Goal: Navigation & Orientation: Find specific page/section

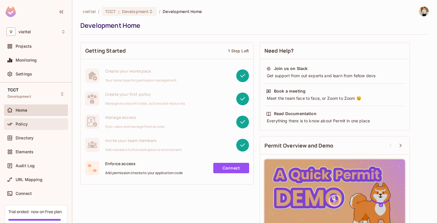
click at [33, 126] on div "Policy" at bounding box center [41, 124] width 50 height 5
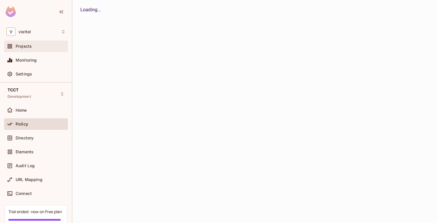
click at [27, 43] on div "Projects" at bounding box center [35, 46] width 59 height 7
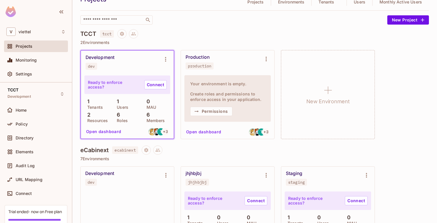
scroll to position [31, 0]
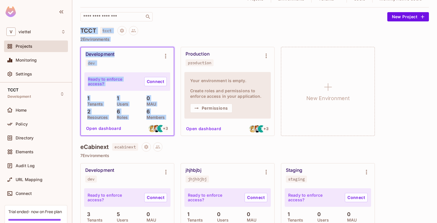
drag, startPoint x: 85, startPoint y: 24, endPoint x: 114, endPoint y: 126, distance: 105.7
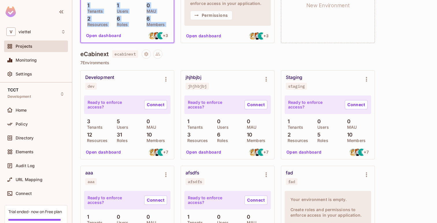
scroll to position [134, 0]
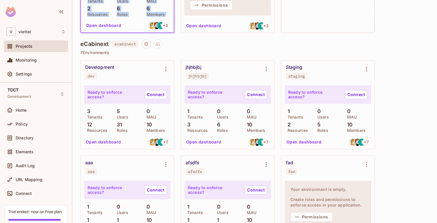
click at [102, 144] on button "Open dashboard" at bounding box center [104, 141] width 40 height 9
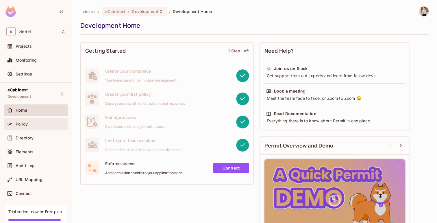
click at [32, 126] on div "Policy" at bounding box center [41, 124] width 50 height 5
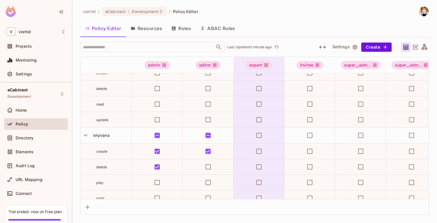
scroll to position [838, 0]
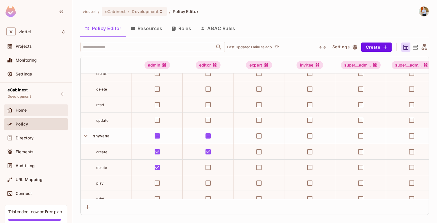
click at [42, 111] on div "Home" at bounding box center [41, 110] width 50 height 5
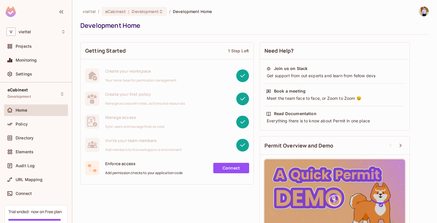
click at [231, 167] on link "Connect" at bounding box center [231, 168] width 36 height 10
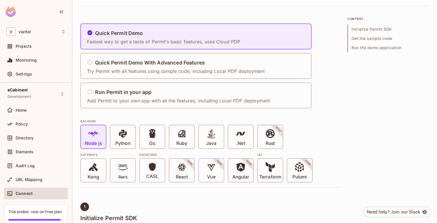
scroll to position [28, 0]
click at [184, 163] on icon at bounding box center [182, 167] width 10 height 10
click at [155, 172] on span at bounding box center [152, 167] width 9 height 11
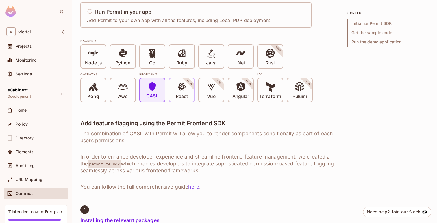
scroll to position [115, 0]
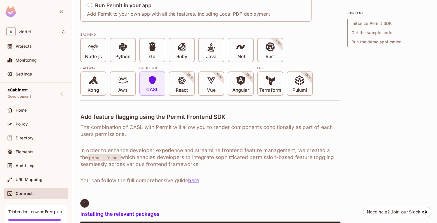
click at [151, 86] on span at bounding box center [152, 80] width 9 height 11
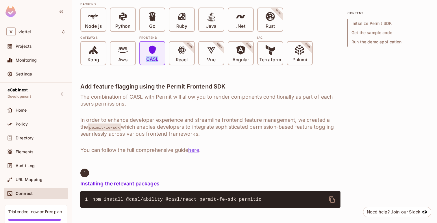
scroll to position [146, 0]
click at [238, 51] on icon at bounding box center [240, 49] width 9 height 9
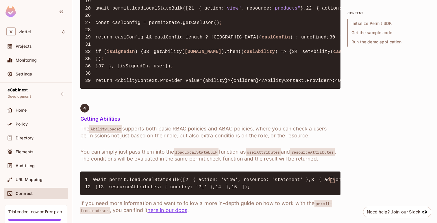
scroll to position [1014, 0]
